Goal: Submit feedback/report problem

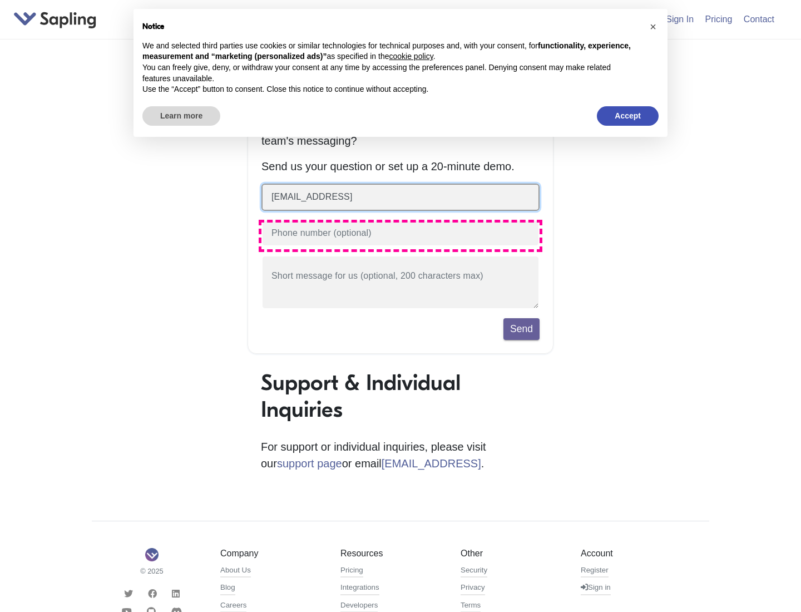
type input "zxie@sapling.ai"
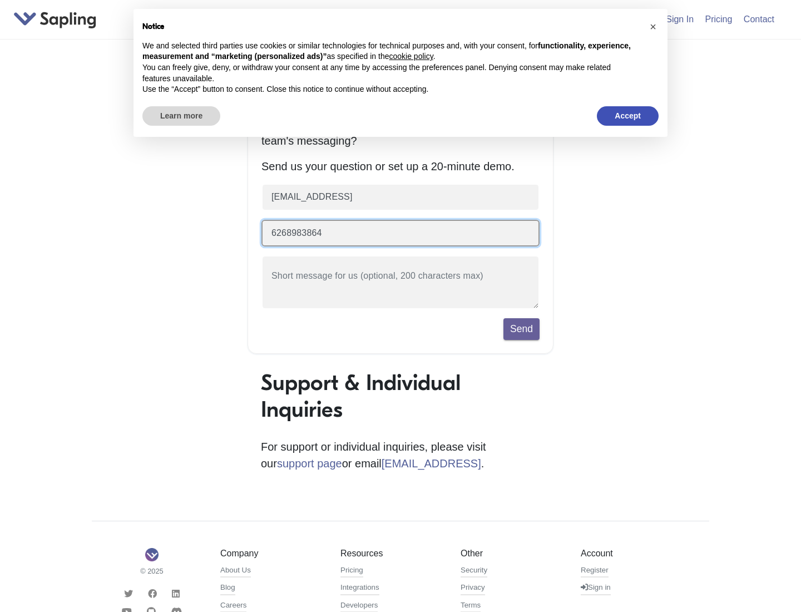
type input "6268983864"
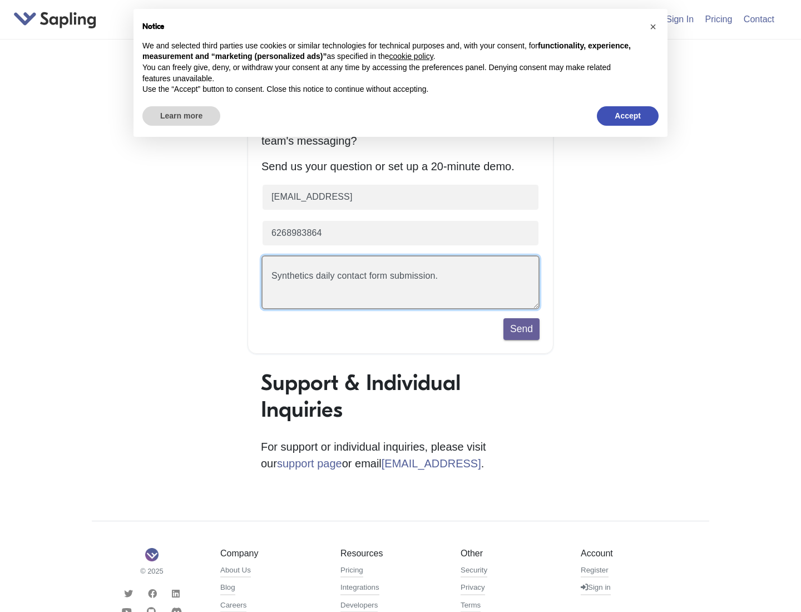
scroll to position [26, 0]
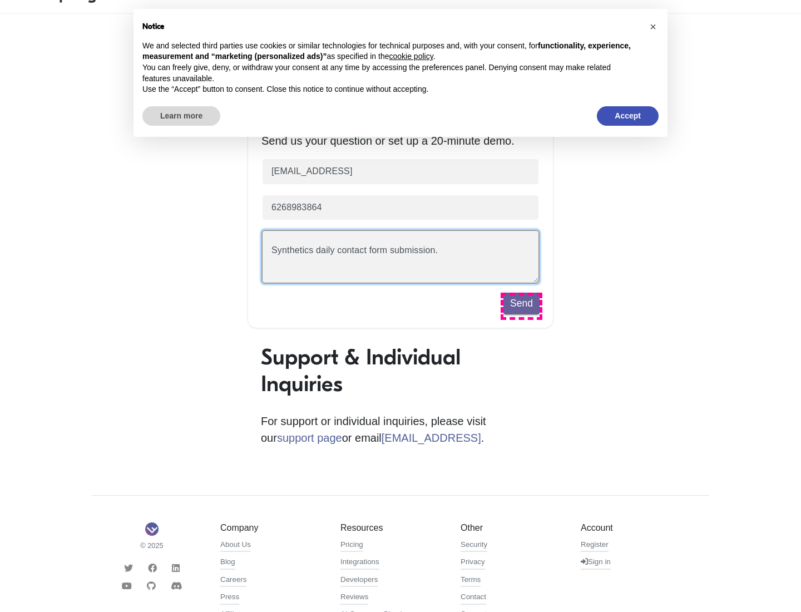
type textarea "Synthetics daily contact form submission."
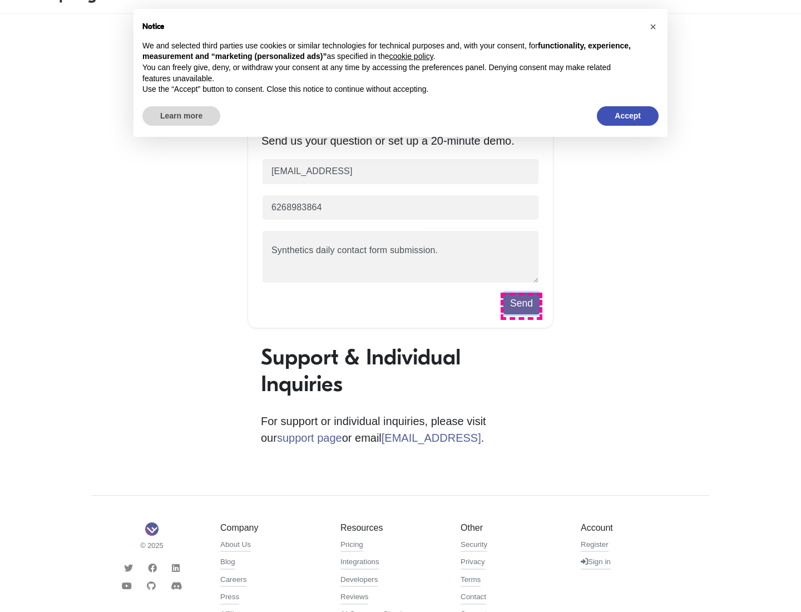
click at [521, 306] on button "Send" at bounding box center [521, 302] width 36 height 21
